Goal: Use online tool/utility: Utilize a website feature to perform a specific function

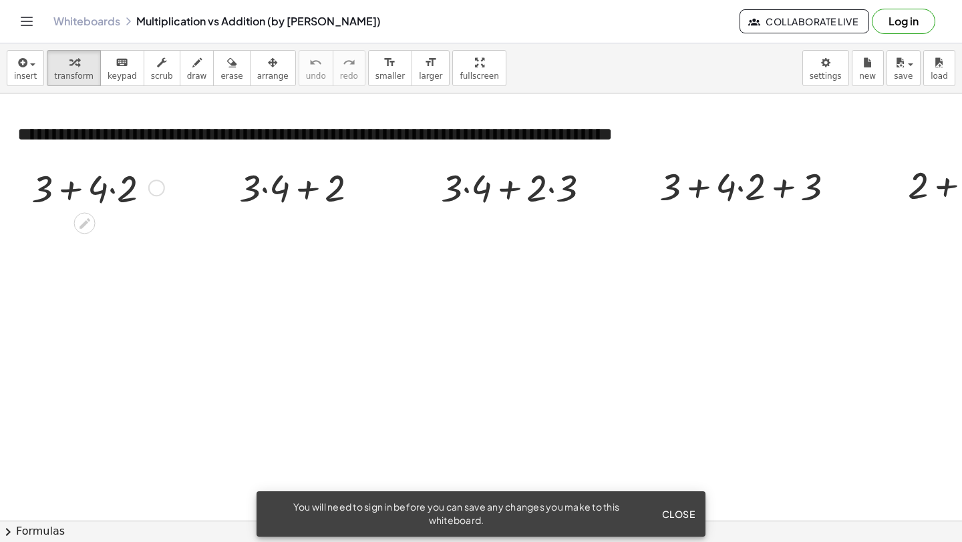
click at [73, 194] on div at bounding box center [96, 187] width 143 height 50
click at [71, 192] on div at bounding box center [96, 187] width 143 height 50
click at [112, 190] on div at bounding box center [96, 187] width 143 height 50
click at [83, 238] on div at bounding box center [96, 237] width 143 height 50
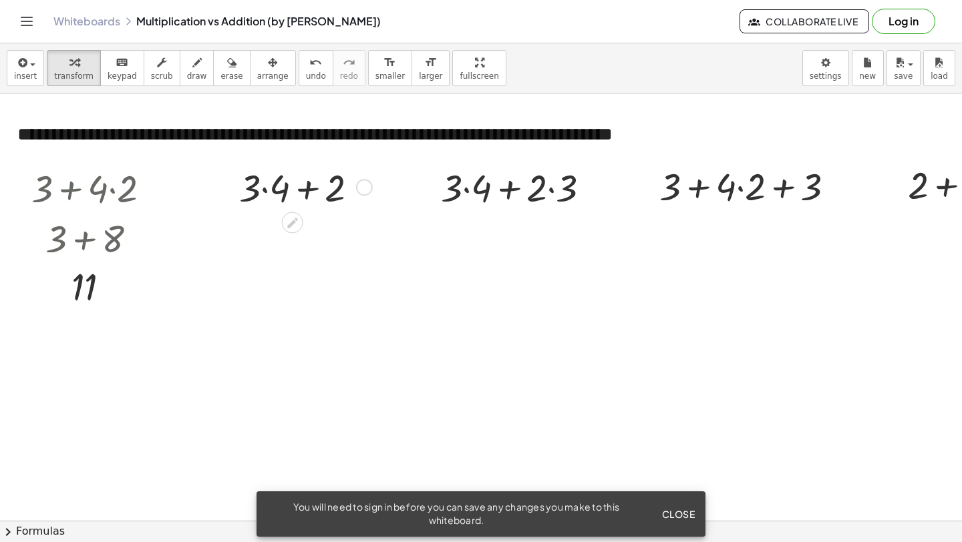
click at [311, 192] on div at bounding box center [303, 186] width 143 height 50
click at [270, 190] on div at bounding box center [303, 186] width 143 height 50
click at [299, 241] on div at bounding box center [303, 236] width 143 height 50
click at [550, 192] on div at bounding box center [520, 186] width 173 height 50
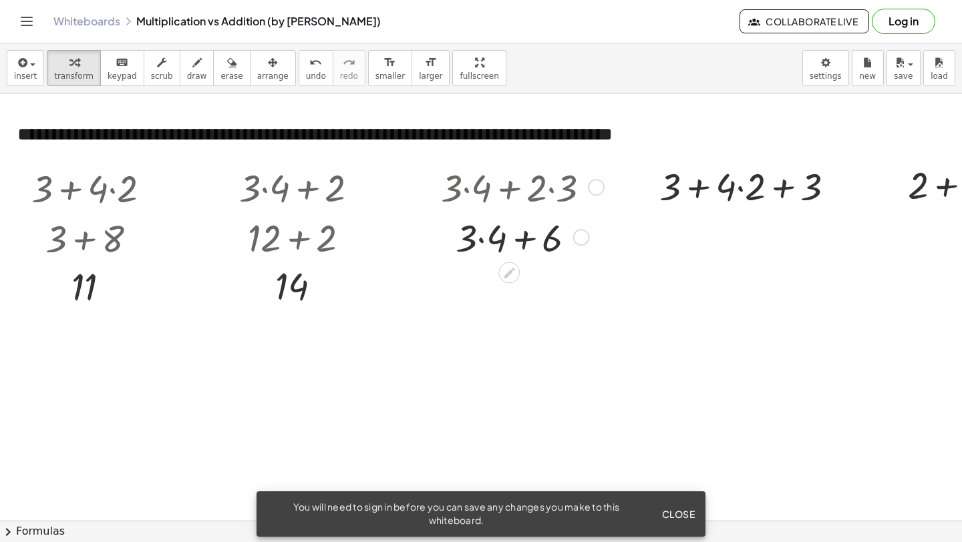
click at [484, 236] on div at bounding box center [520, 236] width 173 height 50
click at [512, 245] on div at bounding box center [520, 236] width 173 height 50
click at [701, 192] on div at bounding box center [752, 185] width 199 height 50
click at [787, 189] on div at bounding box center [752, 185] width 199 height 50
click at [741, 188] on div at bounding box center [752, 185] width 199 height 50
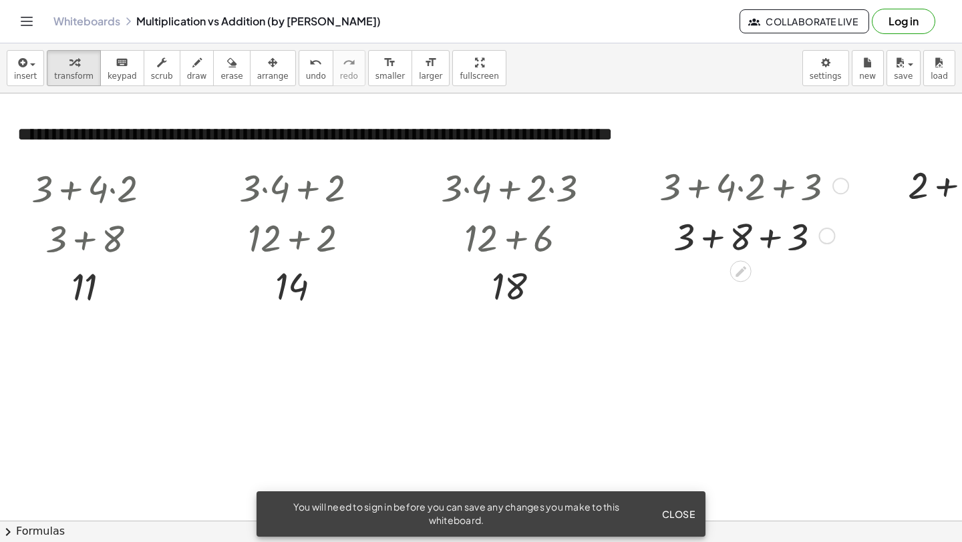
click at [718, 240] on div at bounding box center [752, 235] width 199 height 50
click at [741, 240] on div at bounding box center [752, 235] width 252 height 50
click at [741, 287] on div at bounding box center [752, 285] width 199 height 50
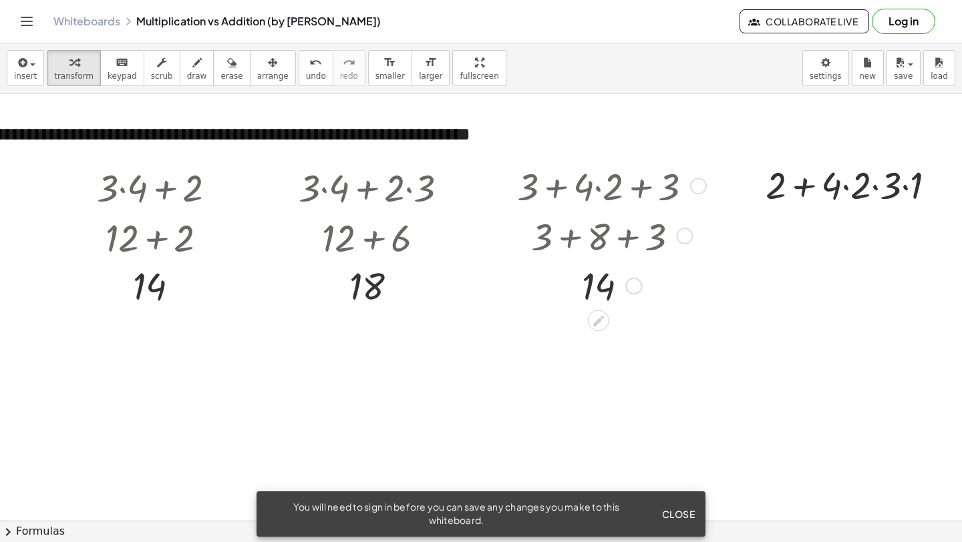
scroll to position [0, 144]
click at [801, 186] on div at bounding box center [854, 183] width 194 height 50
click at [844, 190] on div at bounding box center [854, 183] width 194 height 50
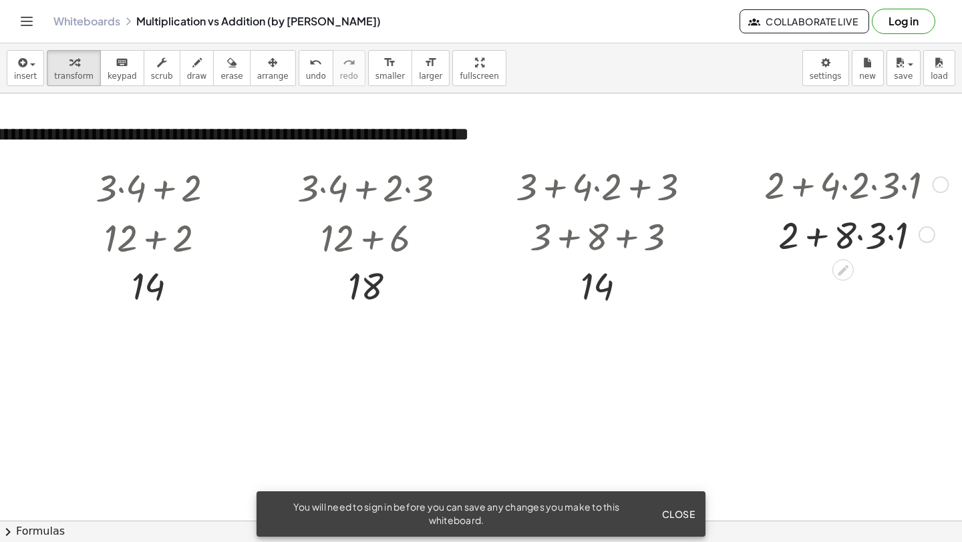
click at [858, 236] on div at bounding box center [854, 233] width 194 height 50
click at [882, 240] on div at bounding box center [854, 233] width 194 height 50
click at [832, 232] on div at bounding box center [854, 233] width 194 height 50
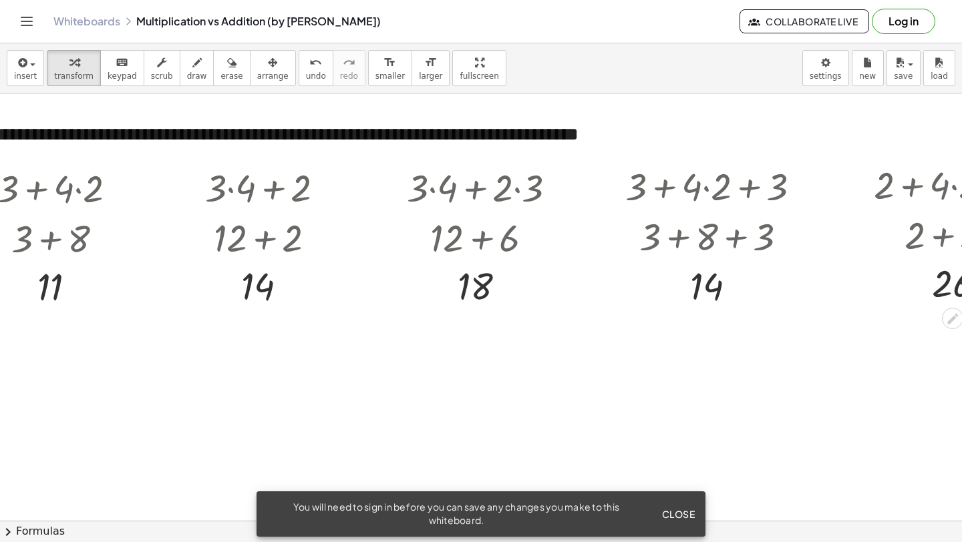
scroll to position [0, 0]
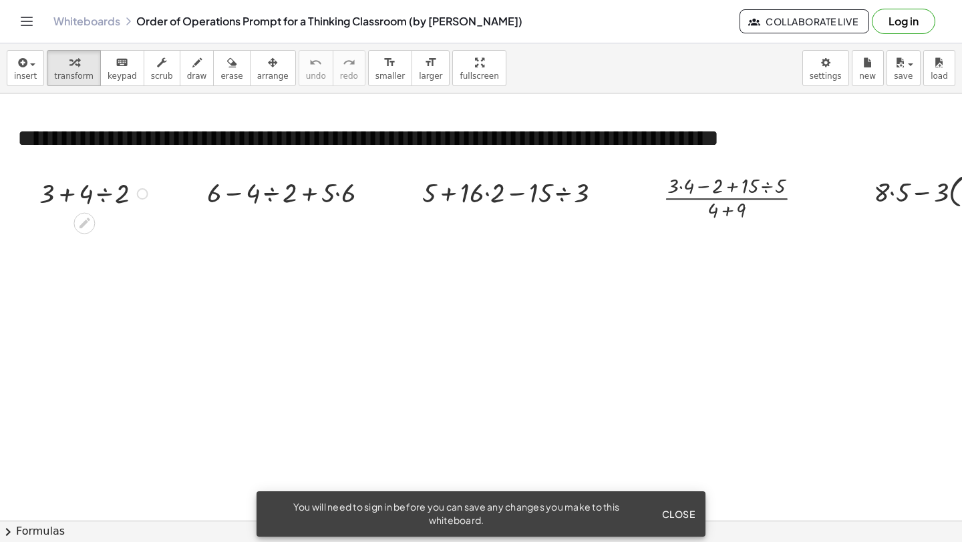
click at [66, 196] on div at bounding box center [96, 192] width 127 height 37
click at [104, 197] on div at bounding box center [96, 192] width 127 height 37
click at [87, 230] on div at bounding box center [96, 229] width 127 height 37
click at [272, 198] on div at bounding box center [292, 192] width 185 height 37
click at [320, 234] on div at bounding box center [292, 228] width 185 height 37
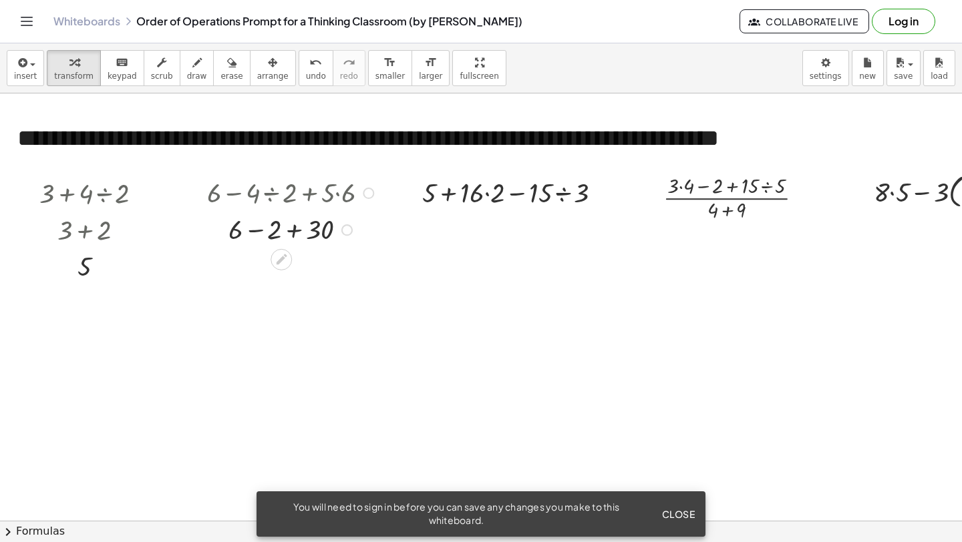
click at [297, 232] on div at bounding box center [292, 228] width 185 height 37
click at [270, 269] on div at bounding box center [292, 265] width 185 height 37
click at [488, 194] on div at bounding box center [516, 192] width 203 height 37
click at [554, 230] on div at bounding box center [516, 228] width 203 height 37
click at [526, 235] on div at bounding box center [516, 228] width 203 height 37
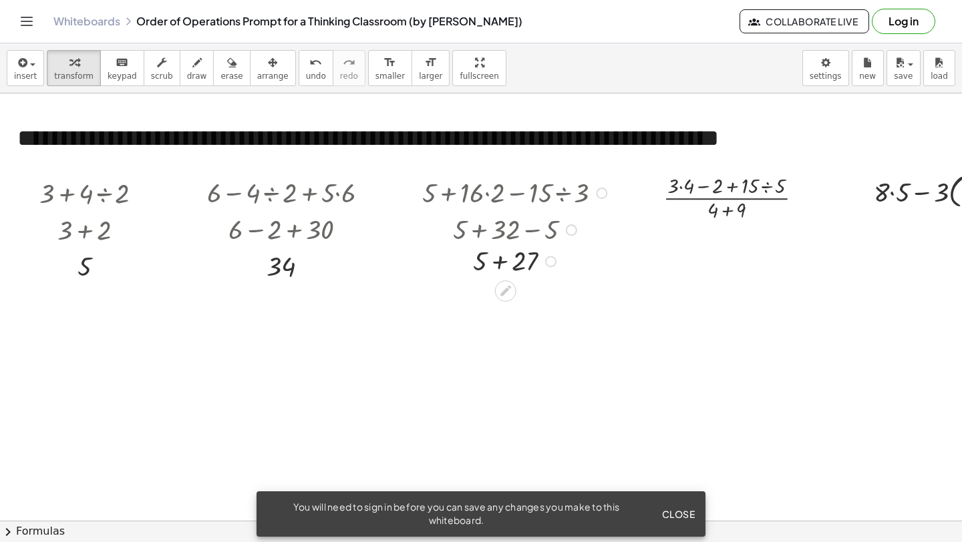
click at [504, 234] on div at bounding box center [517, 228] width 244 height 37
click at [500, 266] on div at bounding box center [516, 265] width 203 height 37
